Goal: Check status

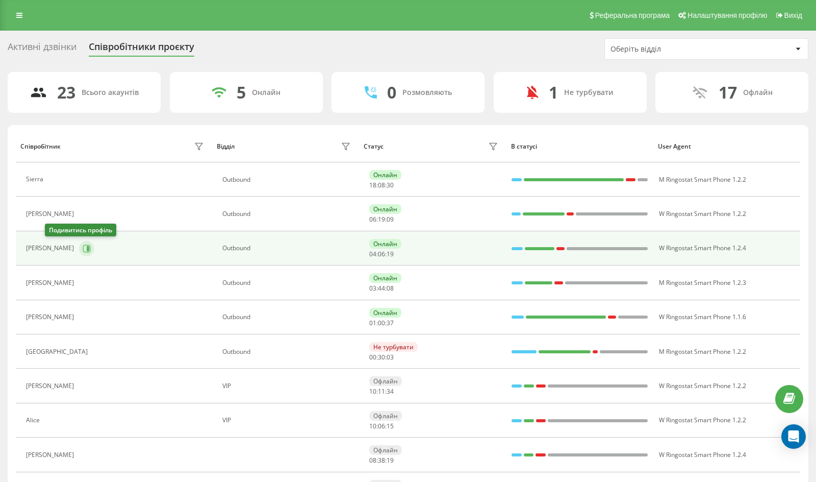
click at [79, 253] on button at bounding box center [86, 248] width 15 height 15
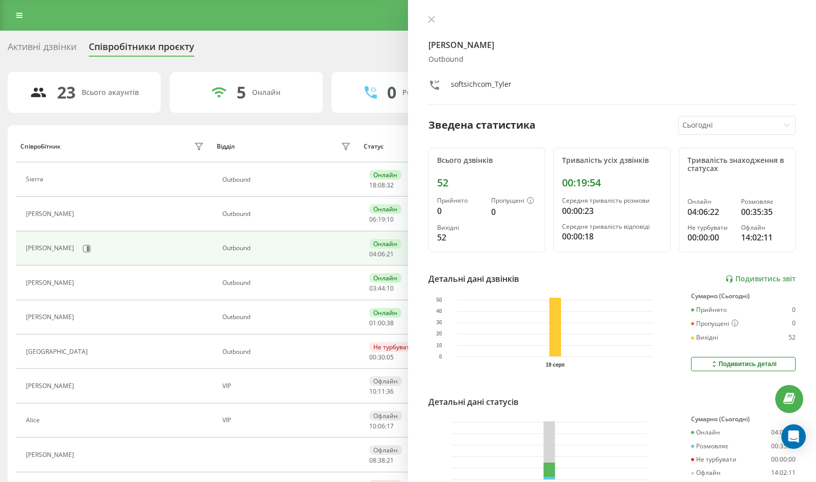
click at [430, 22] on button at bounding box center [431, 20] width 13 height 10
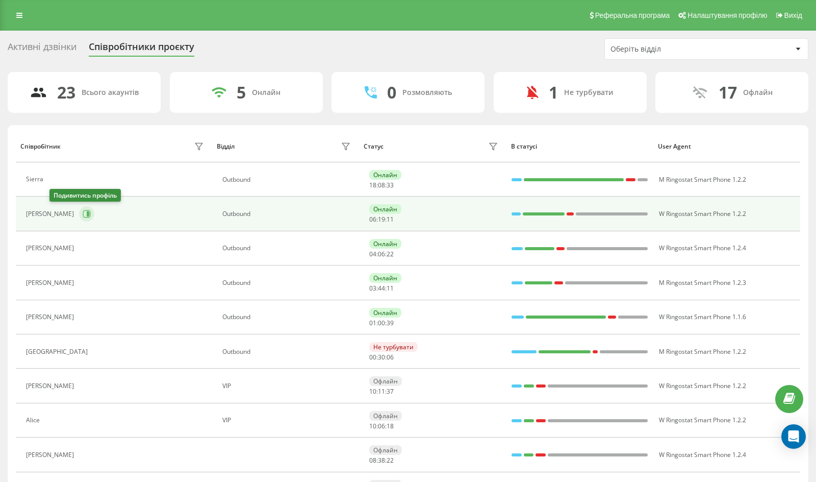
click at [79, 210] on button at bounding box center [86, 213] width 15 height 15
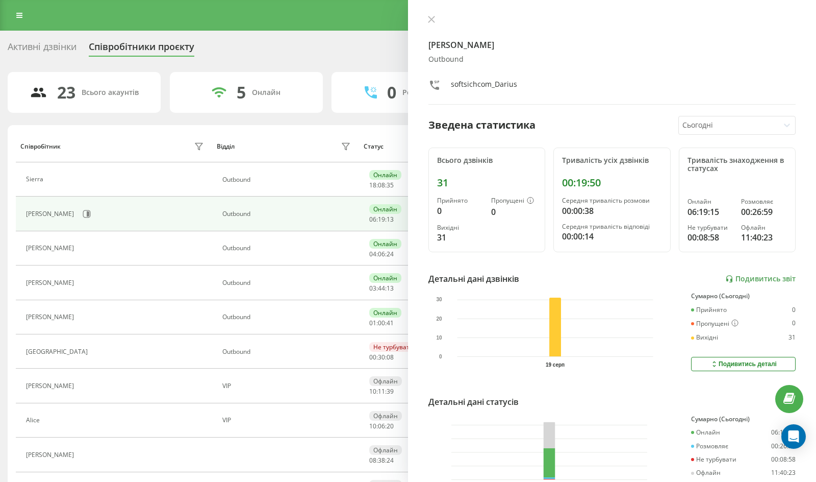
click at [431, 15] on div "[PERSON_NAME] softsichcom_Darius Зведена статистика Сьогодні Всього дзвінків 31…" at bounding box center [612, 241] width 408 height 482
click at [81, 284] on icon at bounding box center [85, 283] width 8 height 8
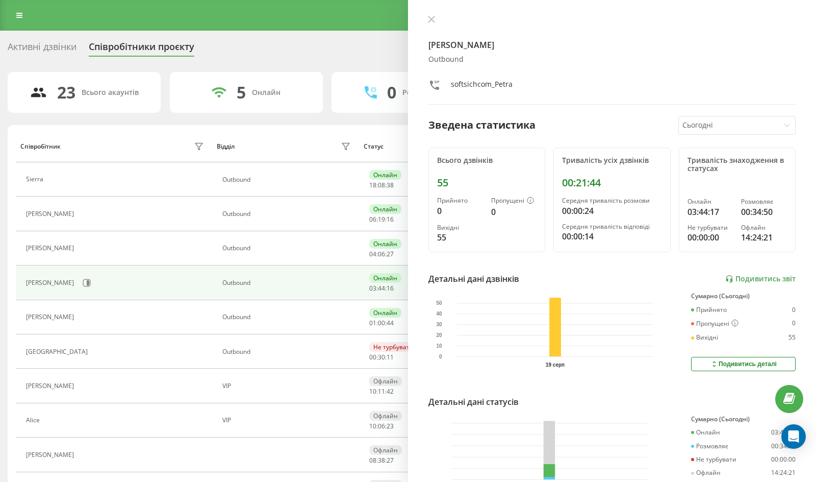
click at [441, 9] on div "[PERSON_NAME] softsichcom_Petra Зведена статистика Сьогодні Всього дзвінків 55 …" at bounding box center [612, 241] width 408 height 482
click at [433, 24] on div "[PERSON_NAME] softsichcom_Petra" at bounding box center [612, 59] width 367 height 89
click at [433, 20] on icon at bounding box center [432, 19] width 6 height 6
